Goal: Transaction & Acquisition: Purchase product/service

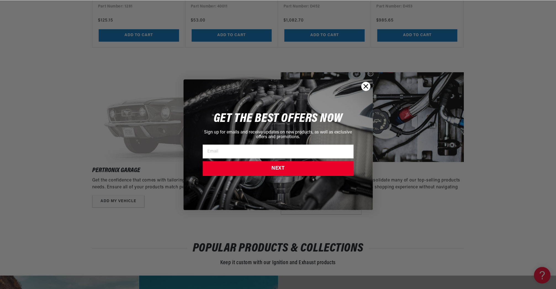
scroll to position [0, 689]
drag, startPoint x: 367, startPoint y: 86, endPoint x: 360, endPoint y: 85, distance: 6.4
click at [367, 86] on icon "Close dialog" at bounding box center [366, 86] width 4 height 4
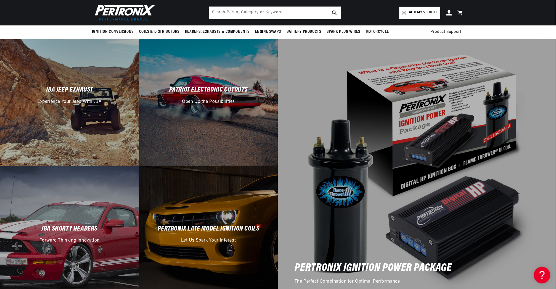
scroll to position [0, 0]
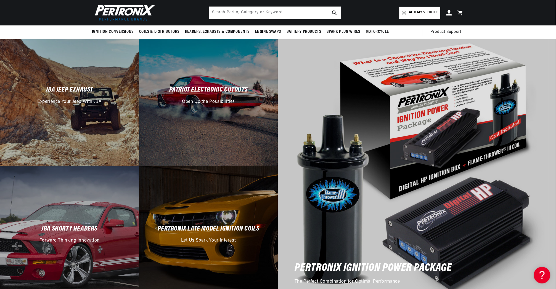
drag, startPoint x: 521, startPoint y: 2, endPoint x: 543, endPoint y: 179, distance: 178.6
click at [543, 179] on div "PerTronix Ignition Power Package The Perfect Combination for Optimal Performance" at bounding box center [417, 166] width 278 height 278
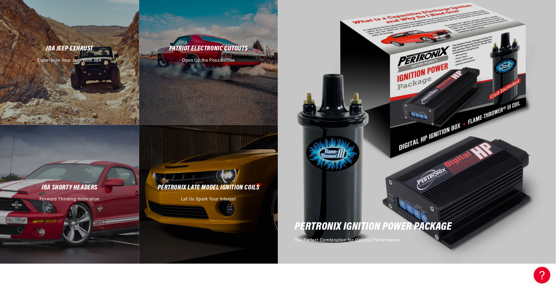
scroll to position [0, 689]
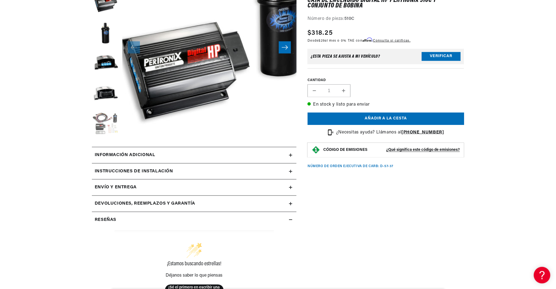
click at [105, 116] on button "Cargar la imagen 6 en la vista de galería" at bounding box center [106, 125] width 28 height 28
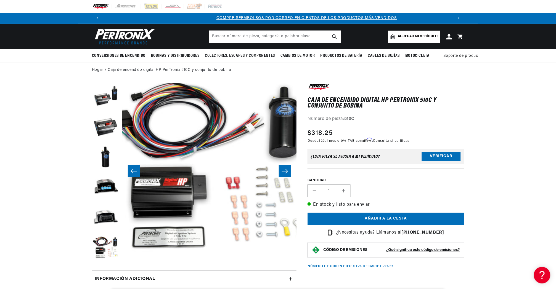
scroll to position [0, 350]
